Goal: Check status

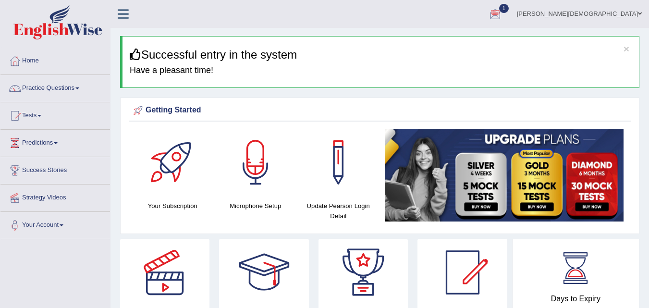
click at [509, 4] on link "1" at bounding box center [495, 12] width 29 height 25
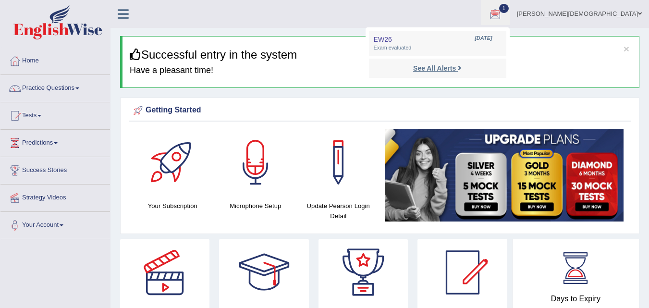
click at [456, 64] on strong "See All Alerts" at bounding box center [434, 68] width 43 height 8
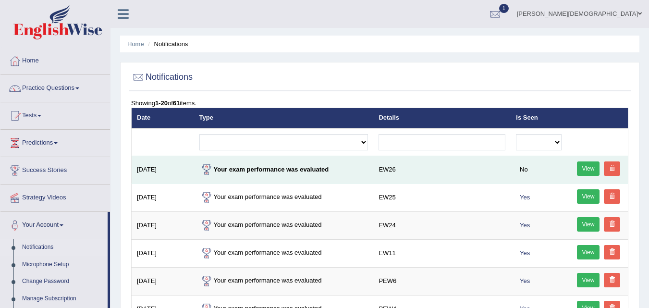
click at [584, 164] on link "View" at bounding box center [588, 168] width 23 height 14
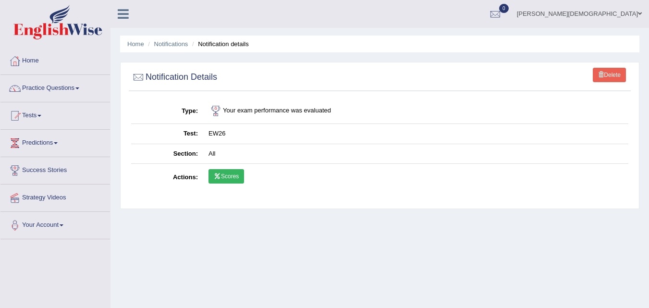
click at [234, 171] on link "Scores" at bounding box center [226, 176] width 36 height 14
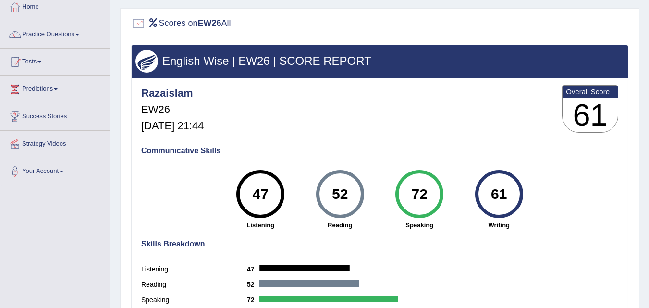
scroll to position [55, 0]
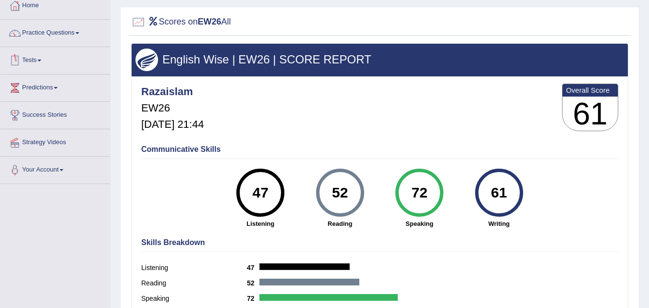
click at [39, 54] on link "Tests" at bounding box center [54, 59] width 109 height 24
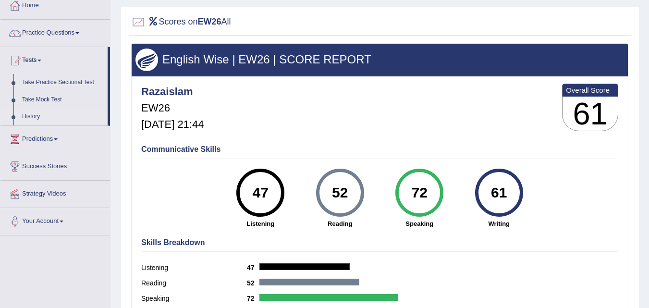
click at [32, 110] on link "History" at bounding box center [63, 116] width 90 height 17
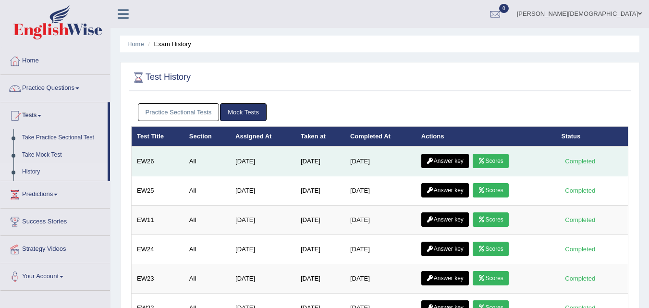
click at [450, 156] on link "Answer key" at bounding box center [445, 161] width 48 height 14
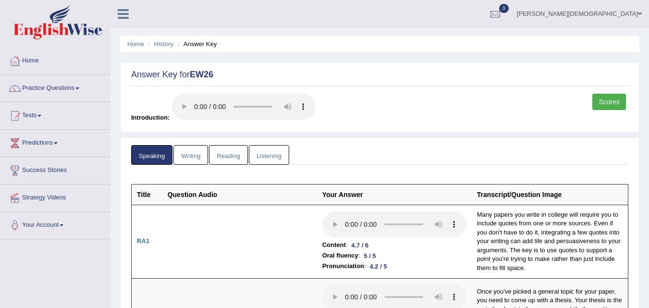
drag, startPoint x: 652, startPoint y: 16, endPoint x: 655, endPoint y: -15, distance: 31.3
click at [648, 0] on html "Toggle navigation Home Practice Questions Speaking Practice Read Aloud Repeat S…" at bounding box center [324, 154] width 649 height 308
click at [264, 149] on link "Listening" at bounding box center [269, 155] width 40 height 20
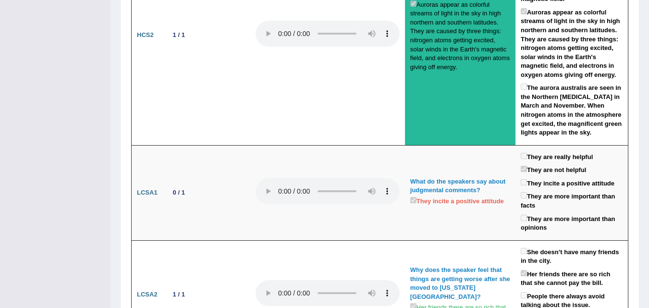
scroll to position [1647, 0]
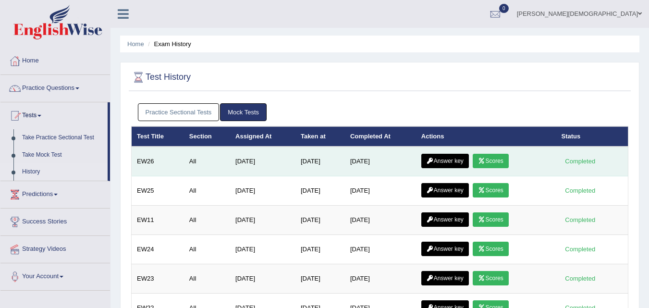
click at [493, 161] on link "Scores" at bounding box center [490, 161] width 36 height 14
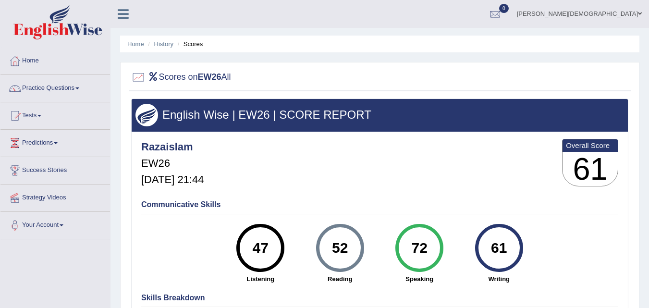
click at [430, 240] on div "72" at bounding box center [419, 248] width 35 height 40
